Goal: Task Accomplishment & Management: Manage account settings

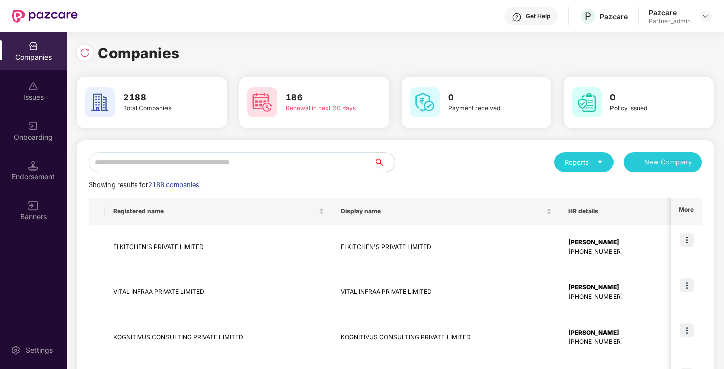
click at [154, 167] on input "text" at bounding box center [232, 162] width 286 height 20
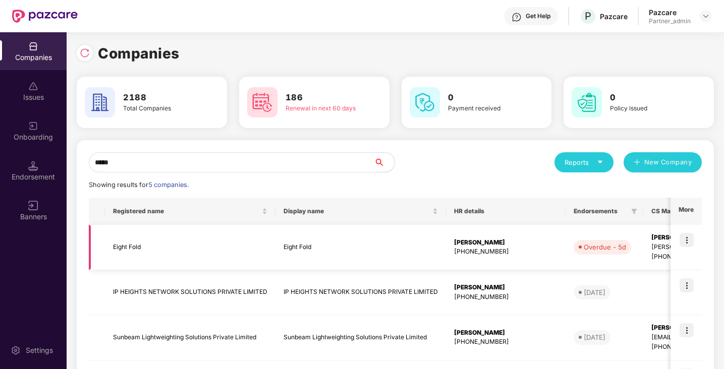
type input "*****"
click at [686, 246] on img at bounding box center [687, 240] width 14 height 14
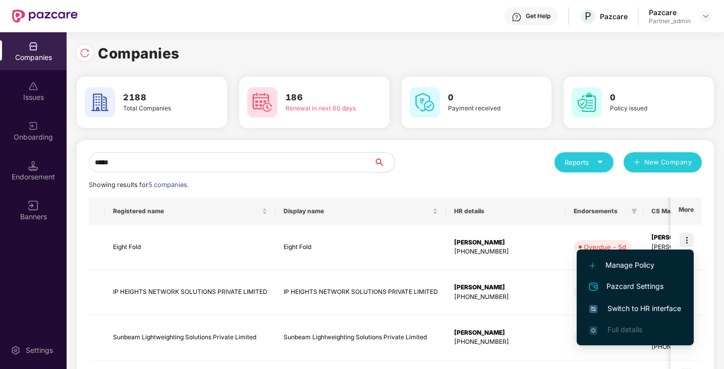
click at [649, 307] on span "Switch to HR interface" at bounding box center [635, 308] width 92 height 11
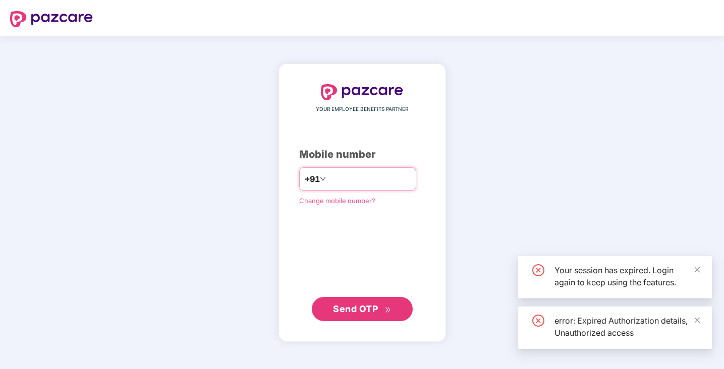
click at [410, 174] on input "number" at bounding box center [369, 179] width 83 height 16
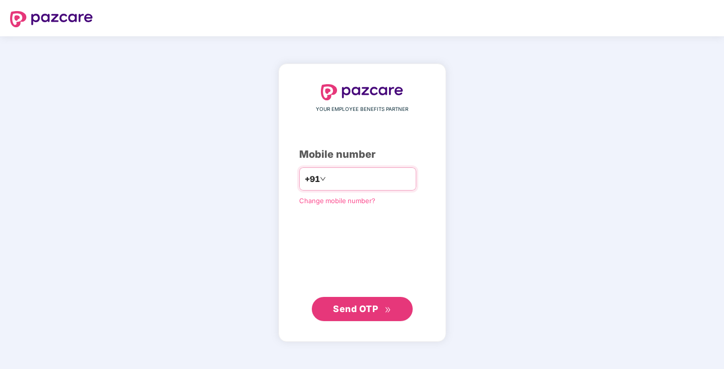
type input "*"
type input "**********"
click at [341, 307] on span "Send OTP" at bounding box center [355, 309] width 45 height 11
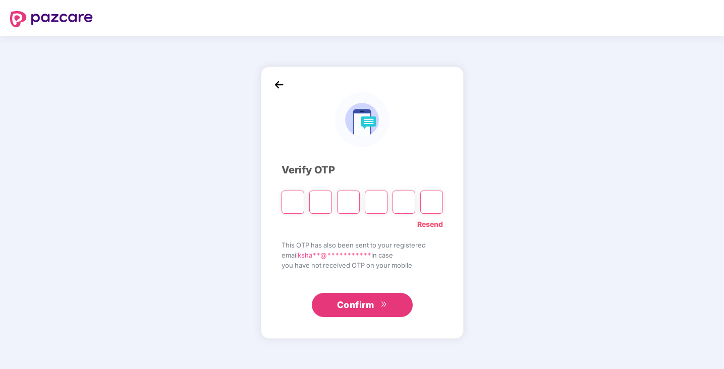
type input "*"
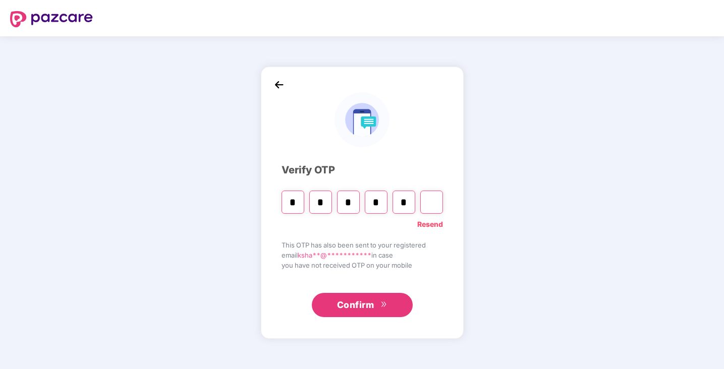
type input "*"
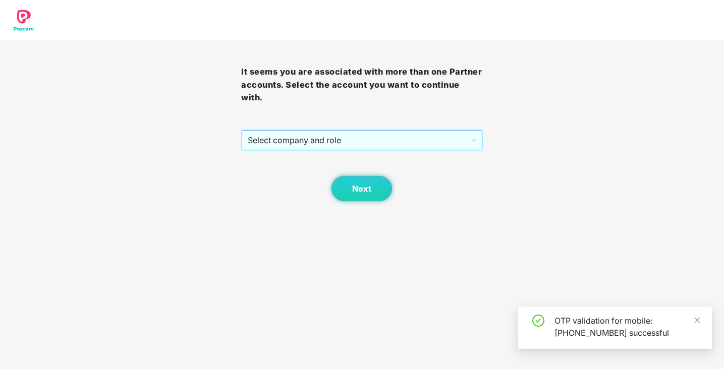
click at [434, 142] on span "Select company and role" at bounding box center [362, 140] width 228 height 19
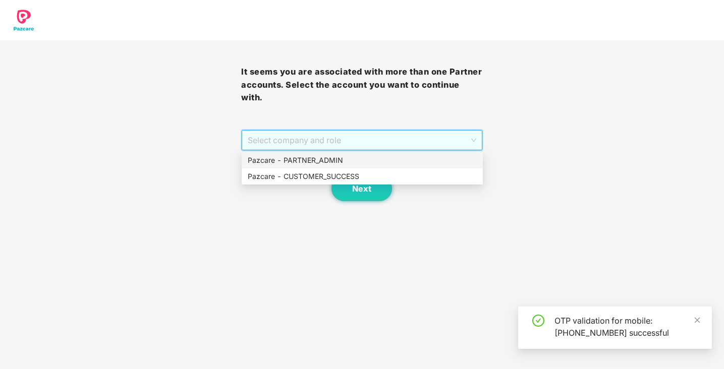
click at [385, 163] on div "Pazcare - PARTNER_ADMIN" at bounding box center [362, 160] width 229 height 11
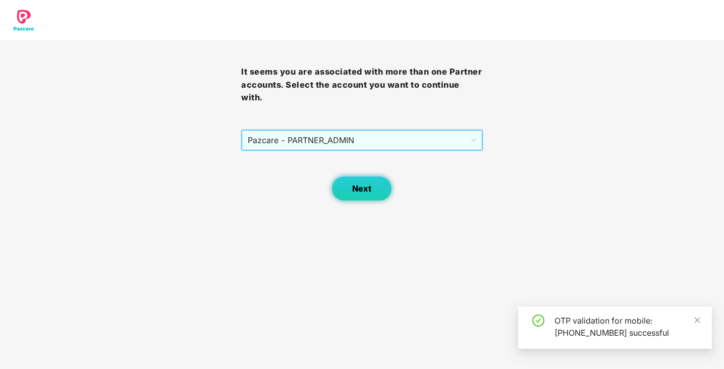
click at [371, 189] on button "Next" at bounding box center [362, 188] width 61 height 25
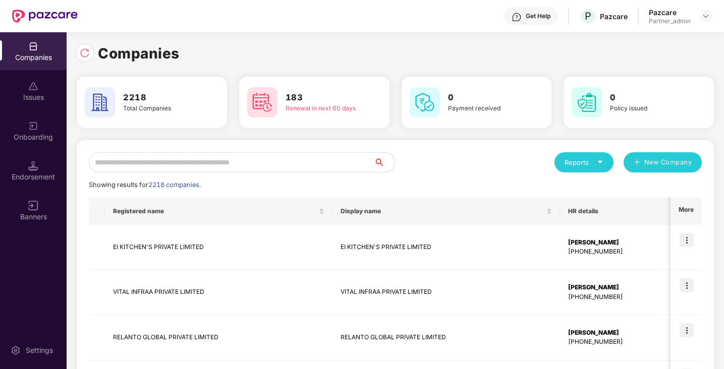
click at [252, 167] on input "text" at bounding box center [232, 162] width 286 height 20
type input "*"
paste input "**********"
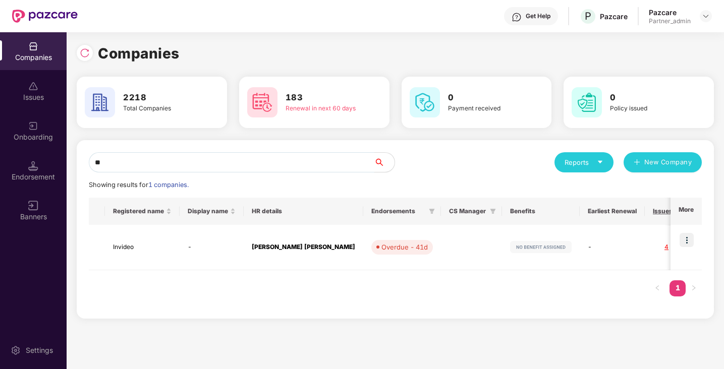
type input "*"
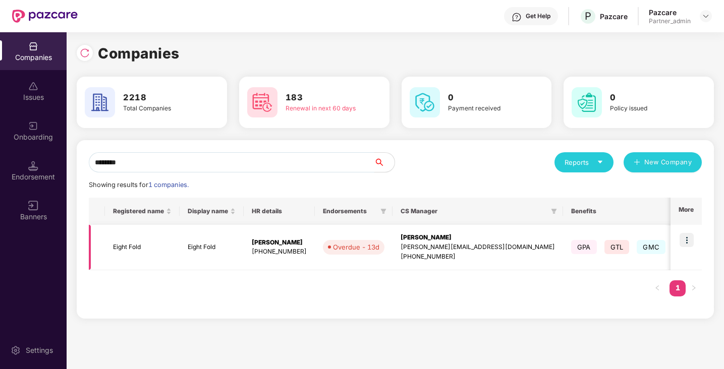
type input "********"
click at [690, 241] on img at bounding box center [687, 240] width 14 height 14
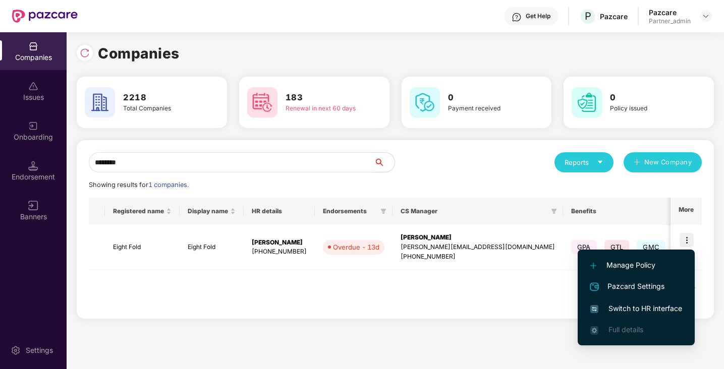
click at [641, 311] on span "Switch to HR interface" at bounding box center [636, 308] width 92 height 11
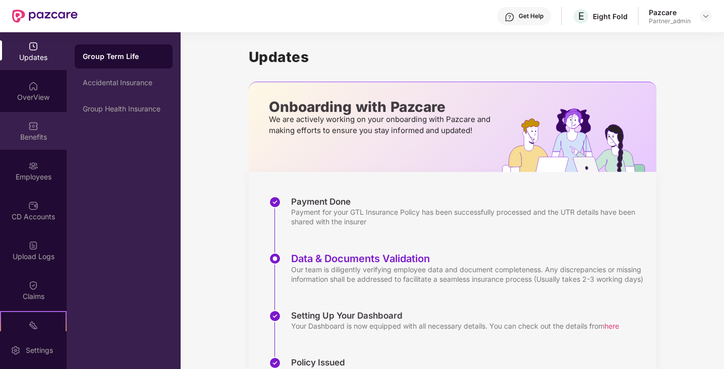
click at [36, 140] on div "Benefits" at bounding box center [33, 137] width 67 height 10
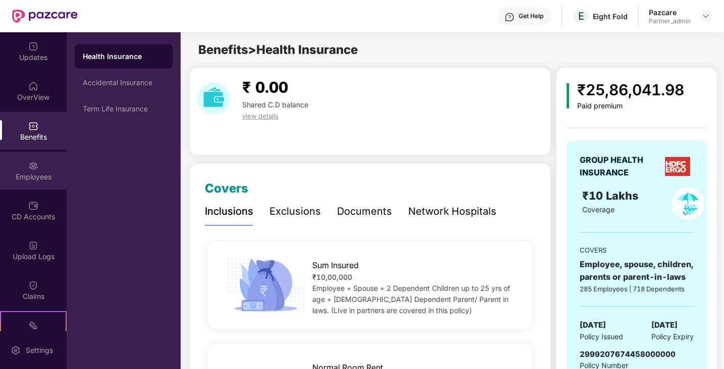
click at [31, 178] on div "Employees" at bounding box center [33, 177] width 67 height 10
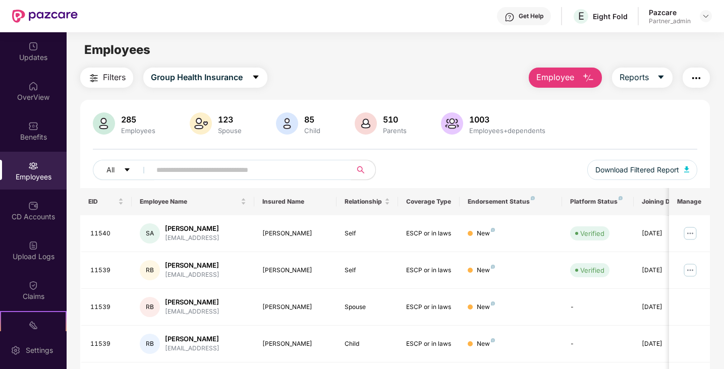
click at [259, 172] on input "text" at bounding box center [246, 169] width 181 height 15
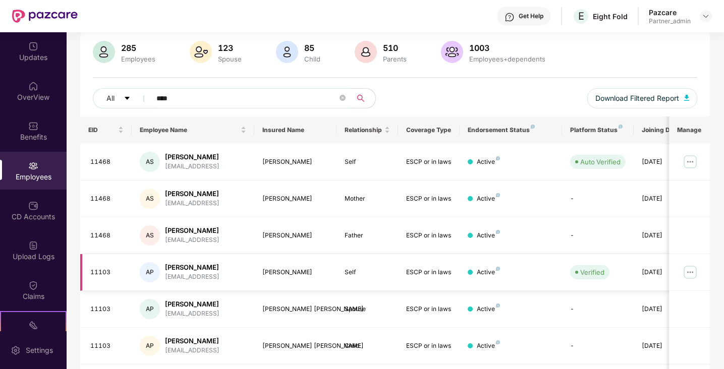
scroll to position [85, 0]
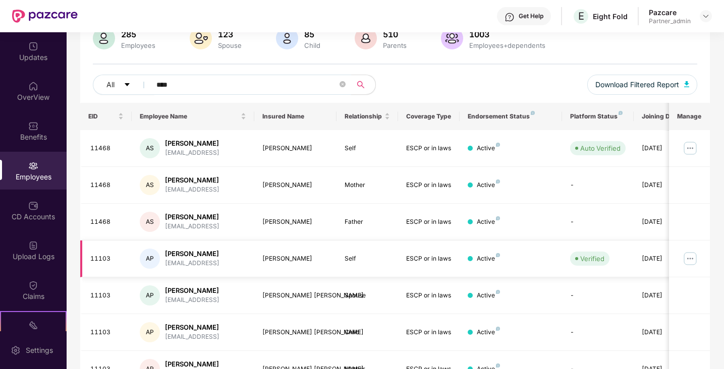
type input "****"
click at [690, 262] on img at bounding box center [690, 259] width 16 height 16
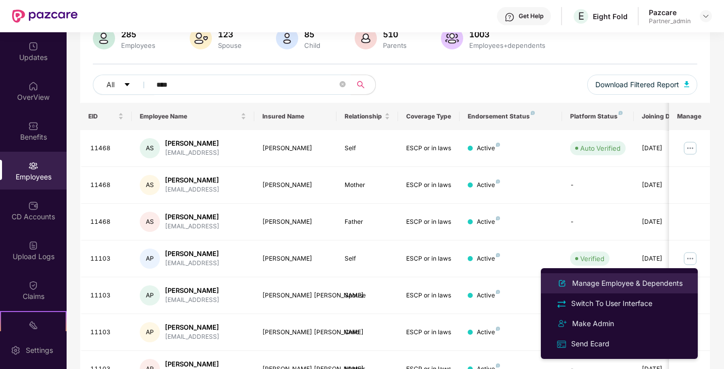
click at [623, 281] on div "Manage Employee & Dependents" at bounding box center [627, 283] width 115 height 11
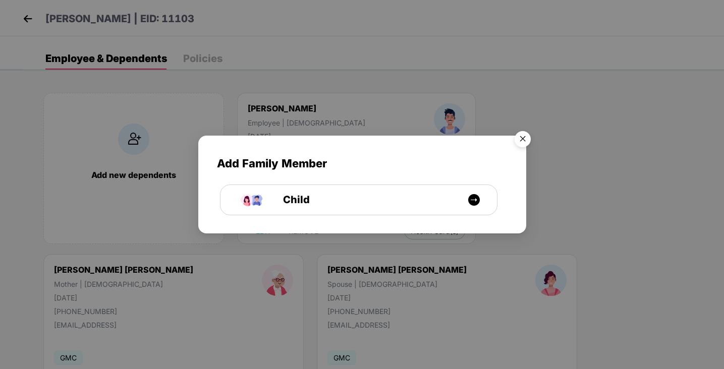
click at [523, 137] on img "Close" at bounding box center [523, 141] width 28 height 28
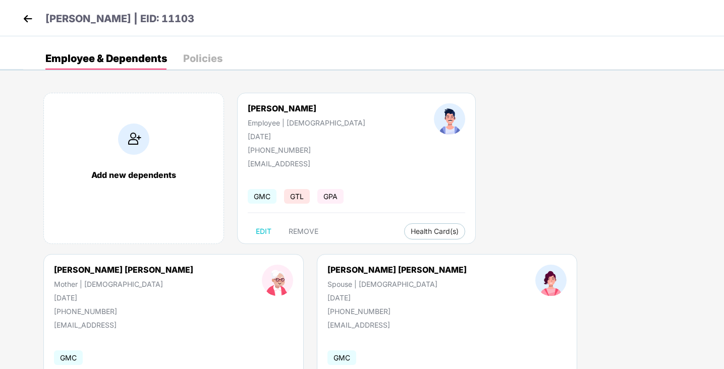
click at [27, 20] on img at bounding box center [27, 18] width 15 height 15
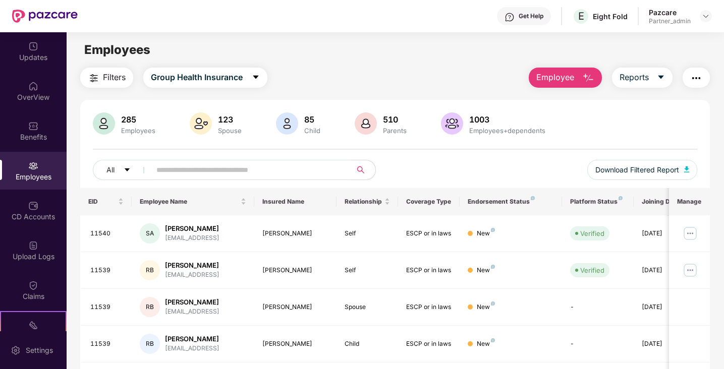
click at [159, 174] on input "text" at bounding box center [246, 169] width 181 height 15
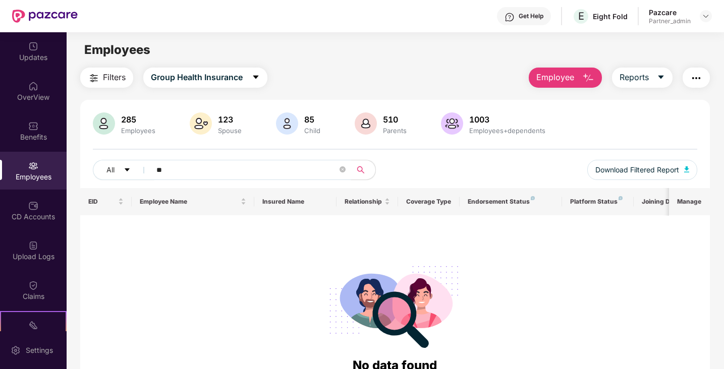
type input "*"
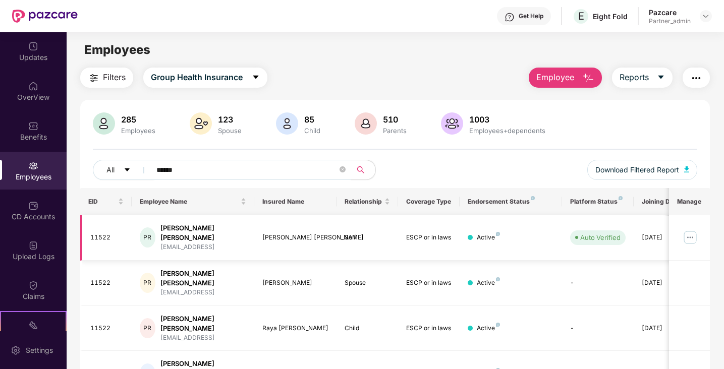
type input "******"
click at [692, 233] on img at bounding box center [690, 238] width 16 height 16
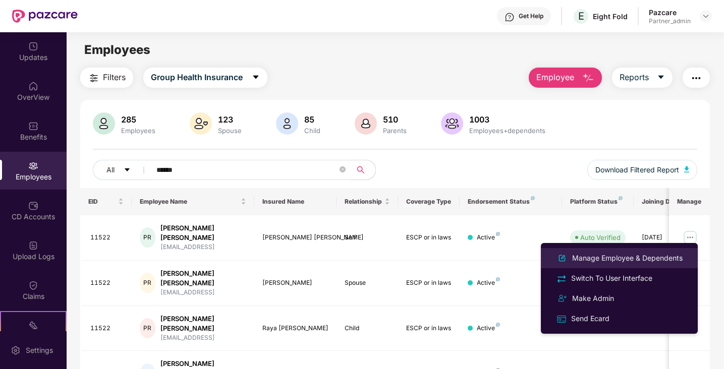
click at [612, 255] on div "Manage Employee & Dependents" at bounding box center [627, 258] width 115 height 11
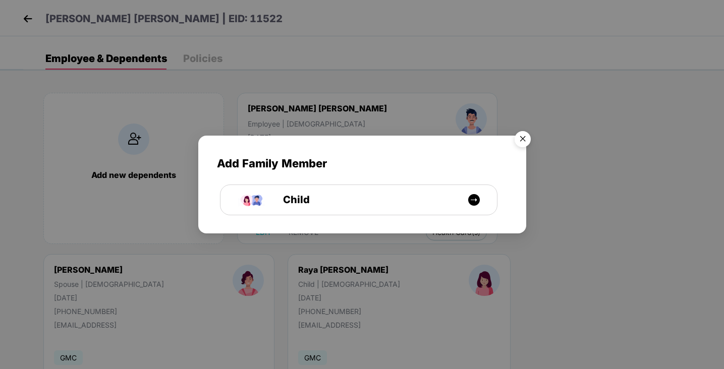
click at [524, 136] on img "Close" at bounding box center [523, 141] width 28 height 28
